Goal: Task Accomplishment & Management: Use online tool/utility

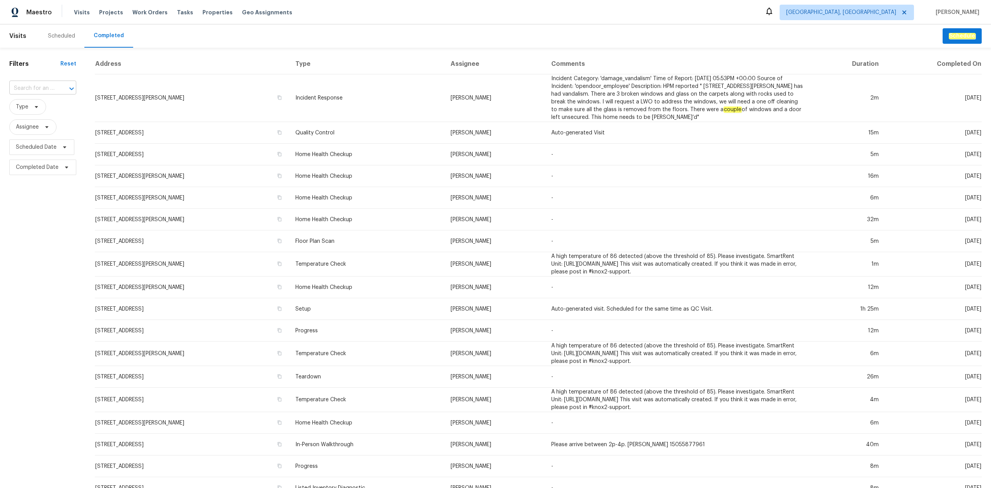
click at [57, 88] on div at bounding box center [66, 88] width 20 height 11
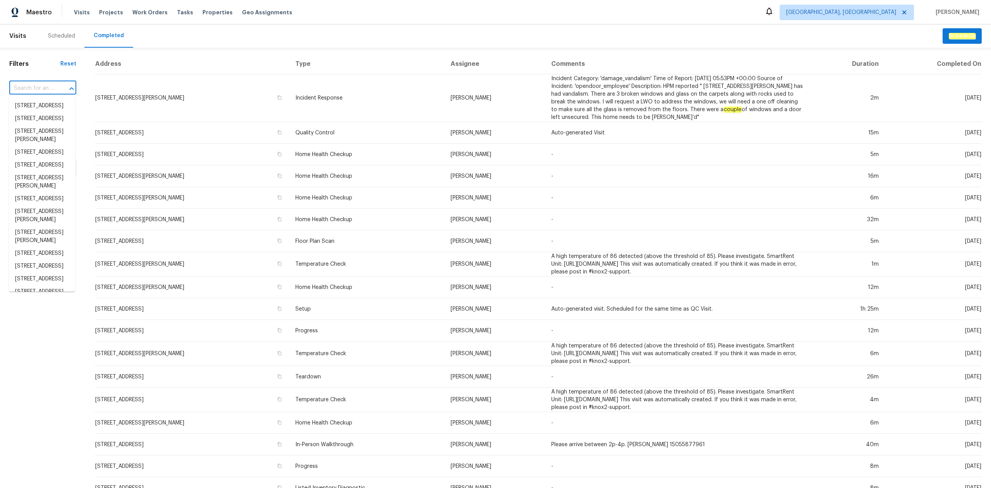
paste input "[STREET_ADDRESS]"
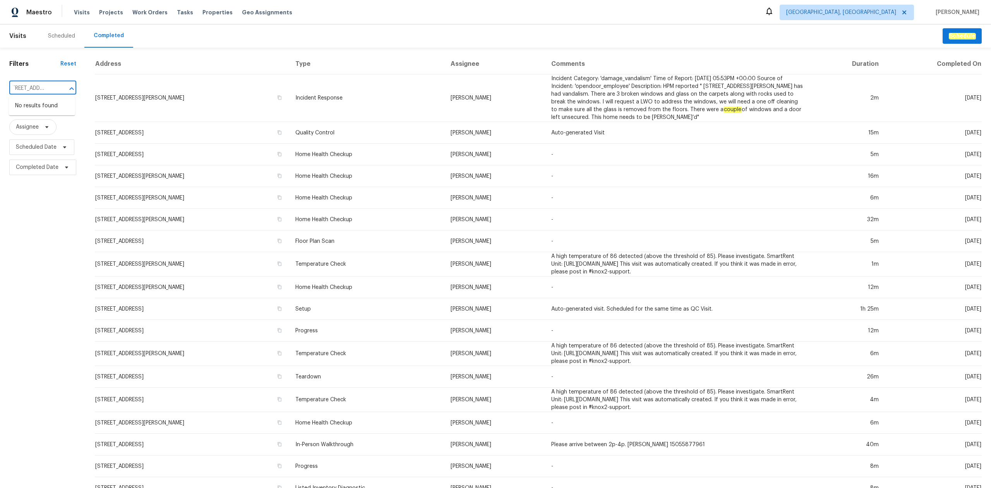
type input "[STREET_ADDRESS]"
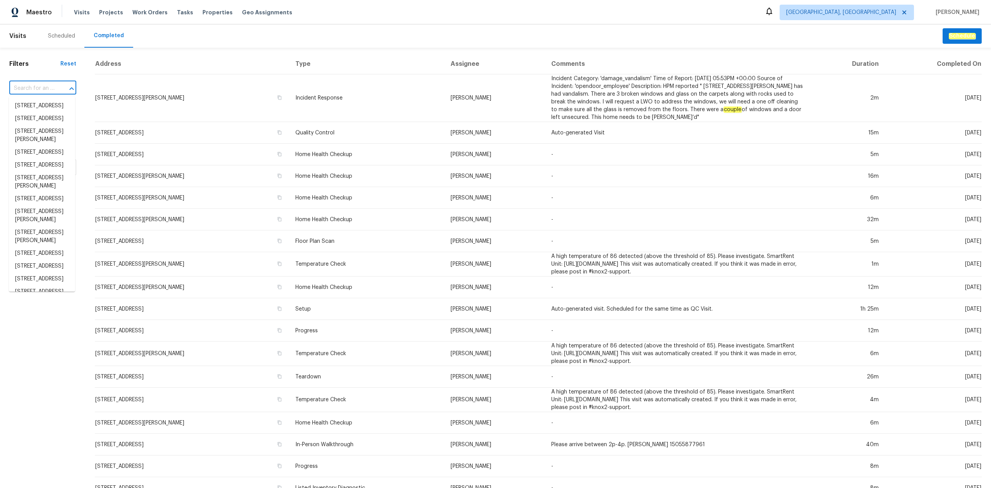
scroll to position [0, 0]
click at [22, 89] on input "text" at bounding box center [31, 88] width 45 height 12
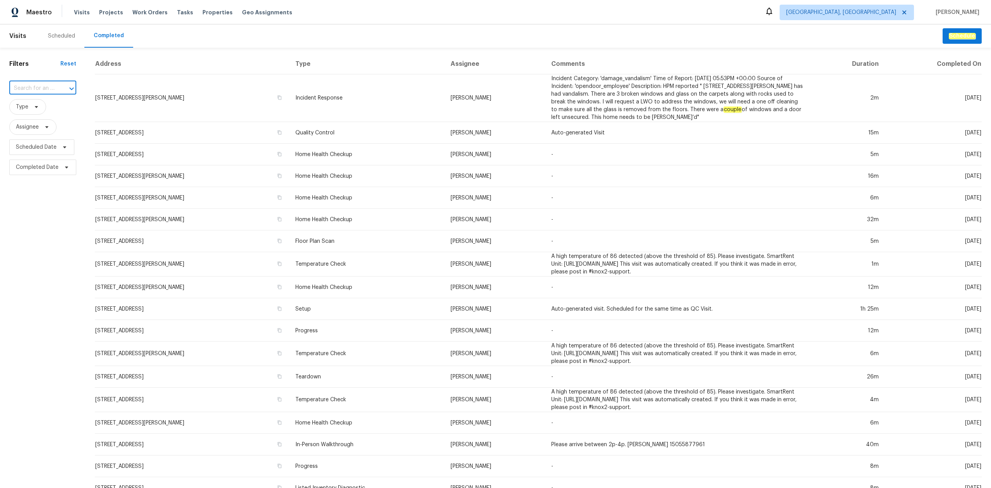
paste input "[STREET_ADDRESS]"
type input "1340 Apollo Beach Blvd"
click at [867, 10] on span "Albuquerque, NM" at bounding box center [841, 13] width 110 height 8
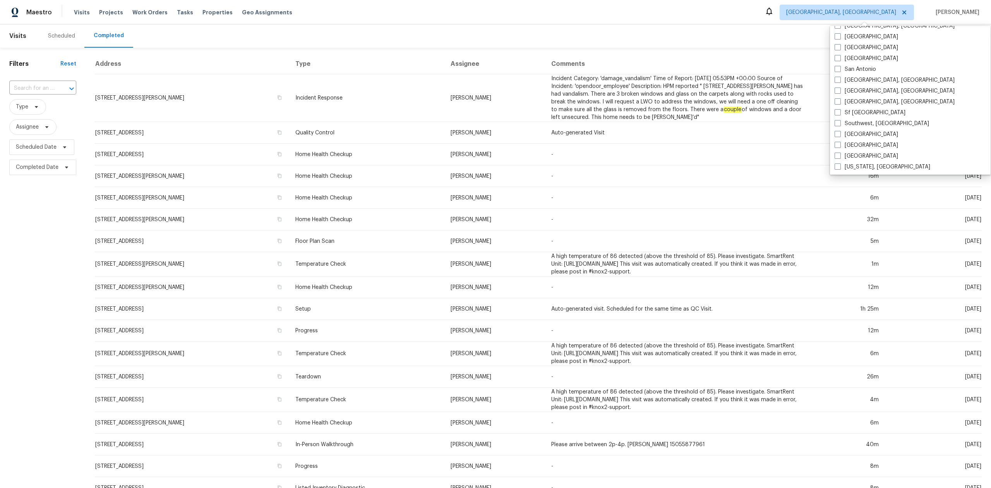
scroll to position [519, 0]
click at [839, 120] on span at bounding box center [837, 122] width 6 height 6
click at [839, 120] on input "Southwest, FL" at bounding box center [836, 121] width 5 height 5
checkbox input "true"
click at [36, 86] on input "text" at bounding box center [31, 88] width 45 height 12
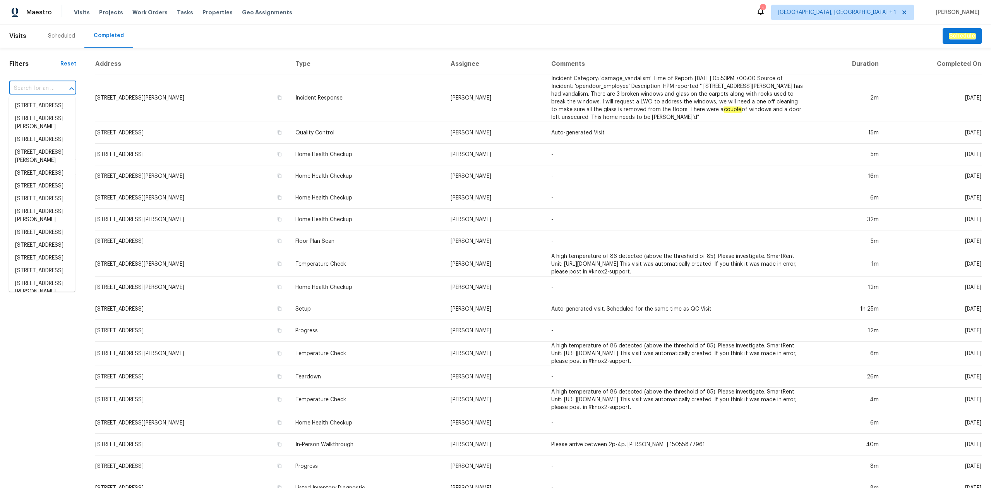
paste input "[STREET_ADDRESS]"
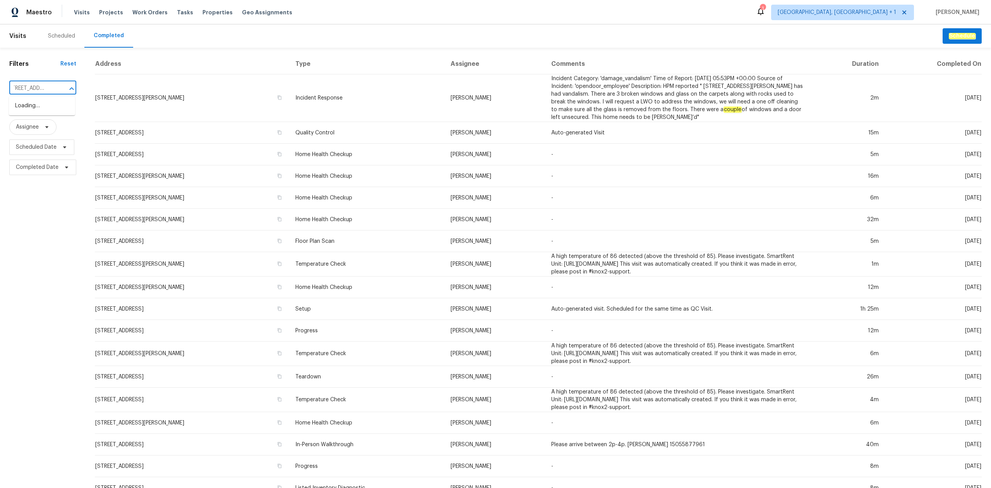
type input "[STREET_ADDRESS]"
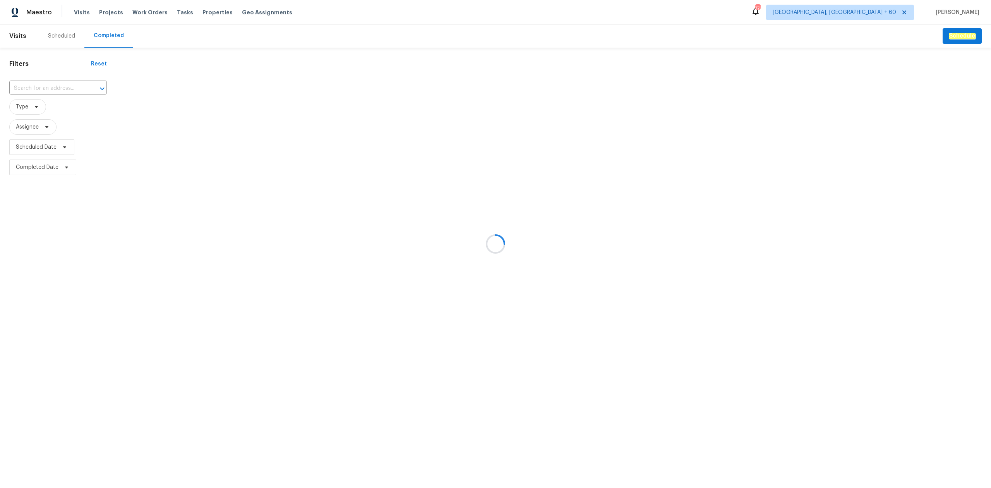
click at [58, 84] on div at bounding box center [495, 244] width 991 height 488
click at [47, 87] on div at bounding box center [495, 244] width 991 height 488
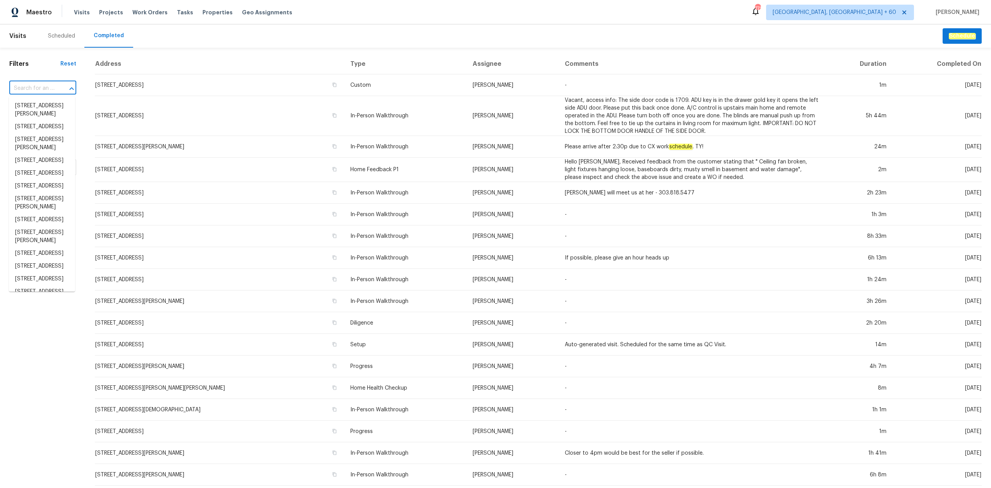
click at [45, 87] on input "text" at bounding box center [31, 88] width 45 height 12
paste input "[STREET_ADDRESS]"
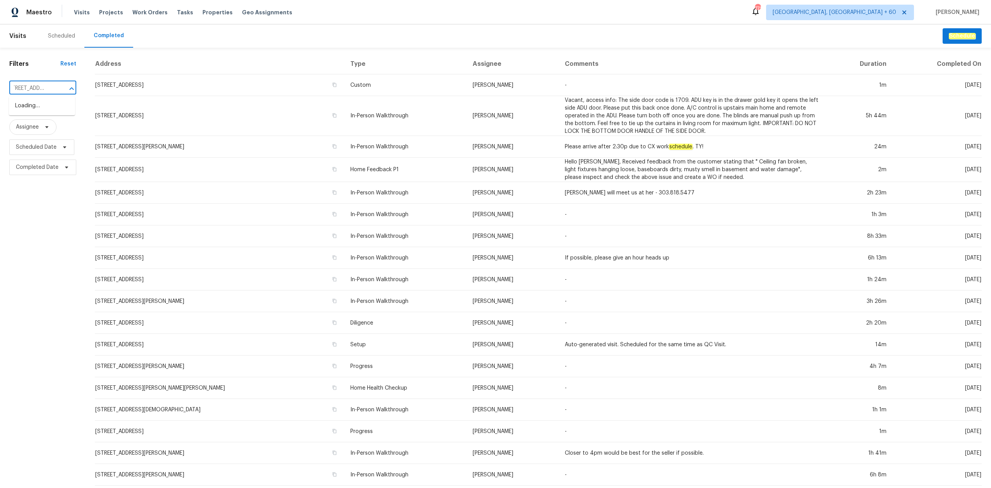
scroll to position [0, 25]
type input "[STREET_ADDRESS]"
click at [50, 106] on li "[STREET_ADDRESS]" at bounding box center [42, 105] width 66 height 13
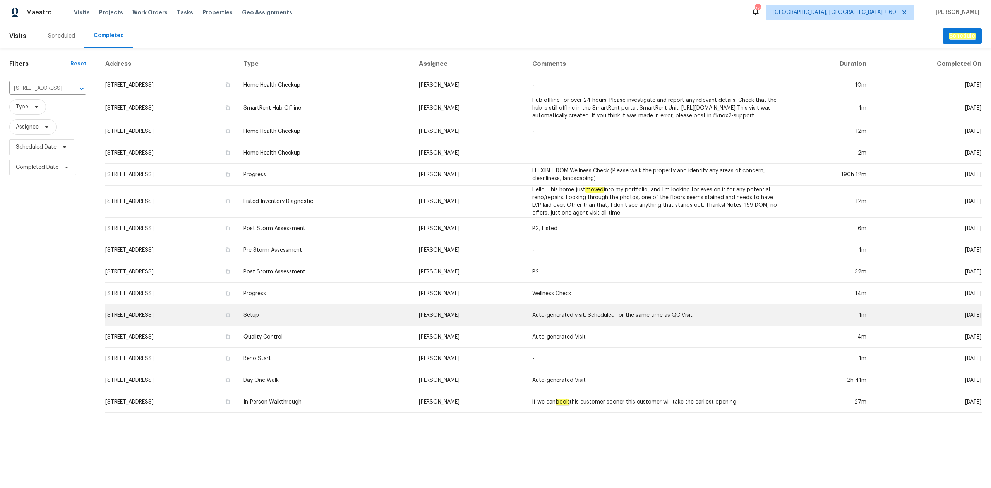
click at [366, 315] on td "Setup" at bounding box center [324, 315] width 175 height 22
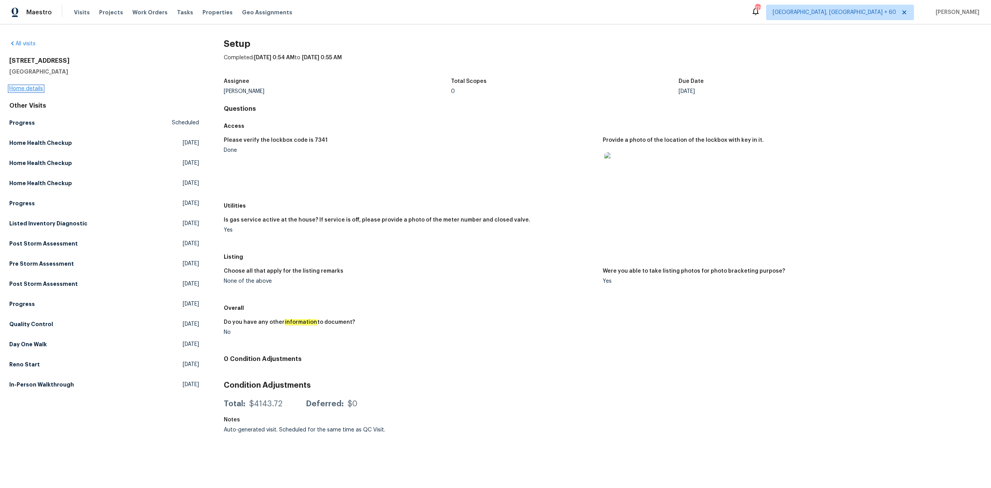
click at [36, 87] on link "Home details" at bounding box center [26, 88] width 34 height 5
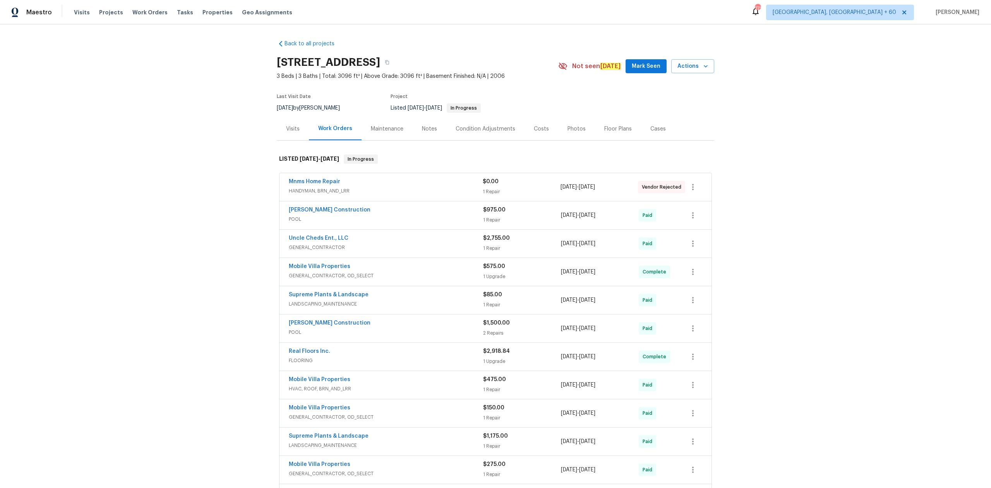
click at [567, 126] on div "Photos" at bounding box center [576, 129] width 18 height 8
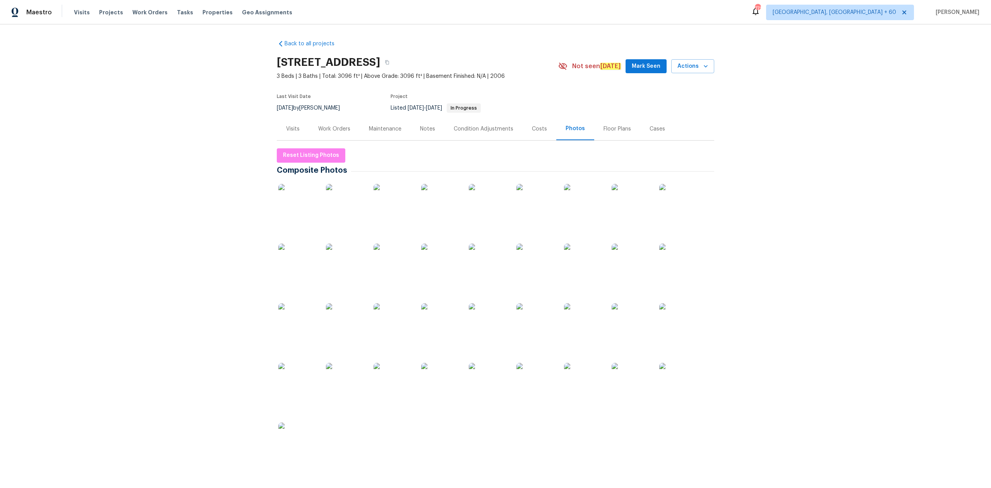
click at [666, 184] on img at bounding box center [678, 203] width 39 height 39
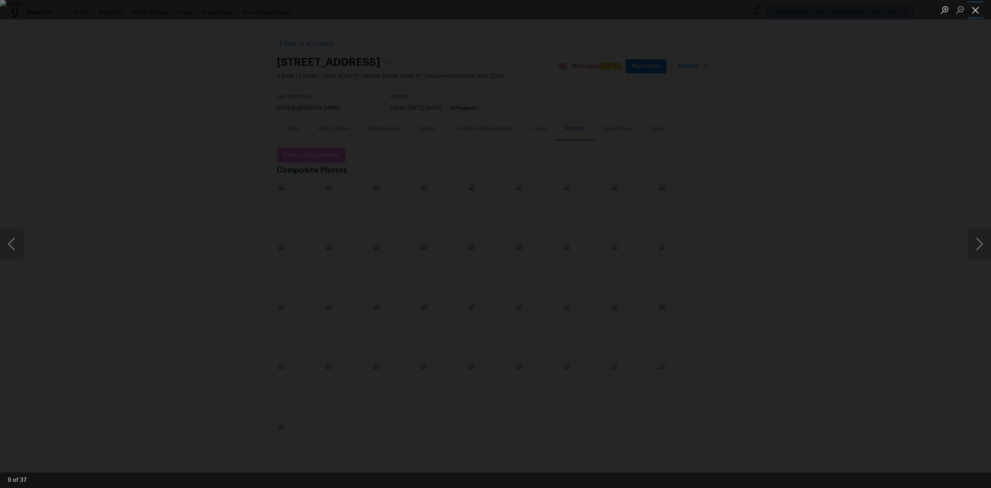
click at [975, 10] on button "Close lightbox" at bounding box center [975, 10] width 15 height 14
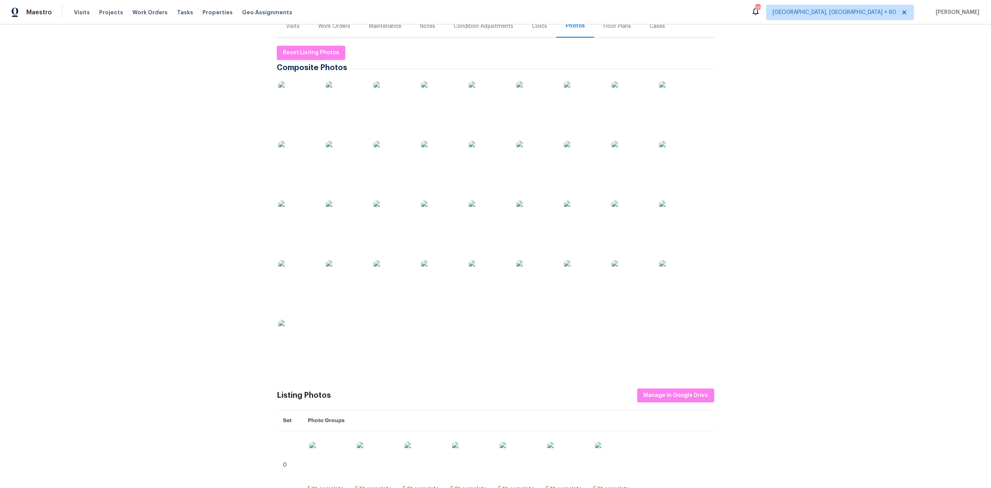
scroll to position [103, 0]
click at [661, 397] on span "Manage in Google Drive" at bounding box center [675, 395] width 65 height 10
click at [305, 48] on span "Reset Listing Photos" at bounding box center [311, 53] width 56 height 10
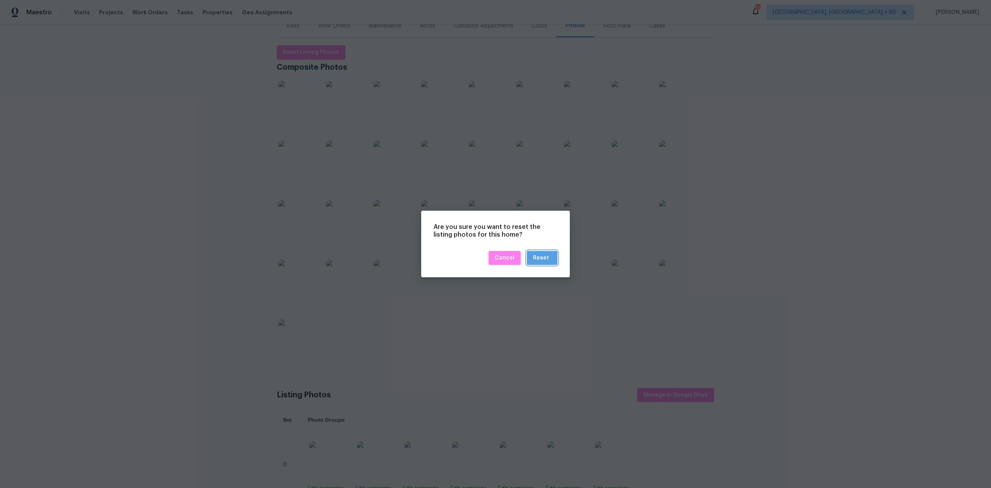
click at [540, 259] on div "Reset" at bounding box center [541, 258] width 16 height 10
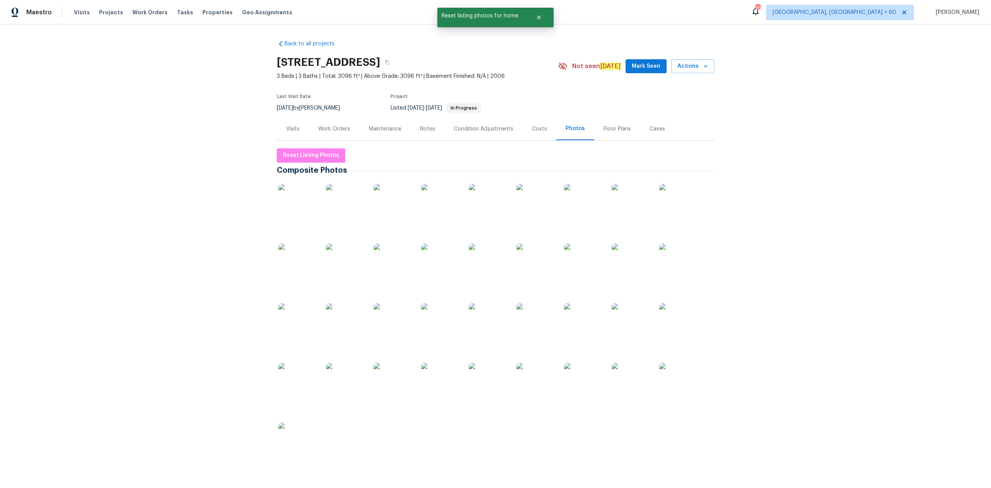
scroll to position [0, 0]
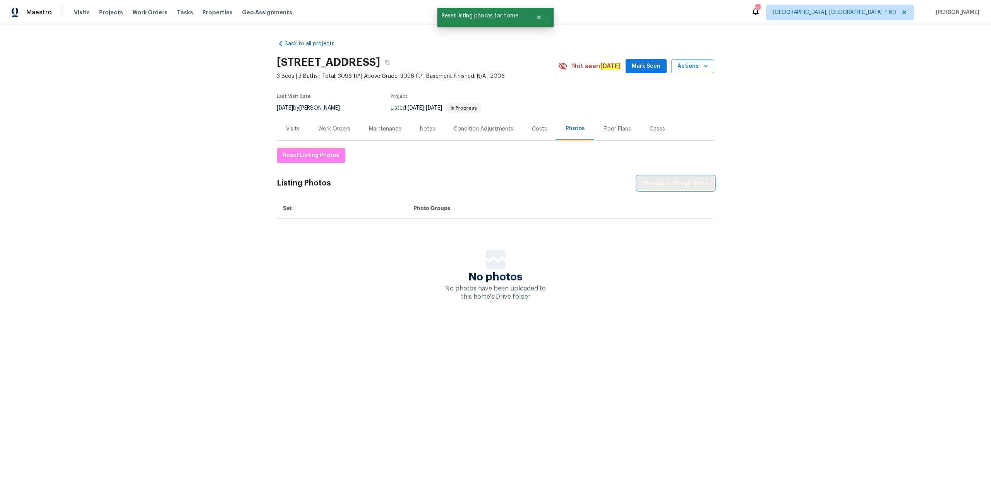
click at [661, 183] on span "Manage in Google Drive" at bounding box center [675, 183] width 65 height 10
